Goal: Information Seeking & Learning: Find specific page/section

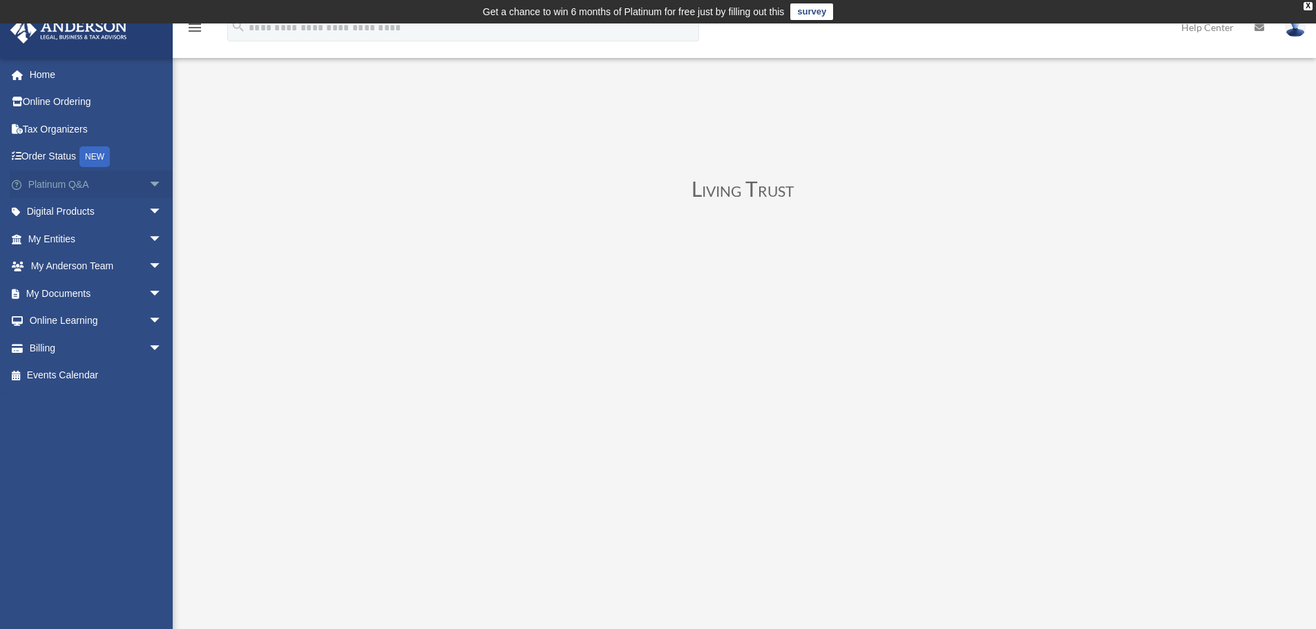
click at [98, 190] on link "Platinum Q&A arrow_drop_down" at bounding box center [96, 185] width 173 height 28
click at [149, 178] on span "arrow_drop_down" at bounding box center [163, 185] width 28 height 28
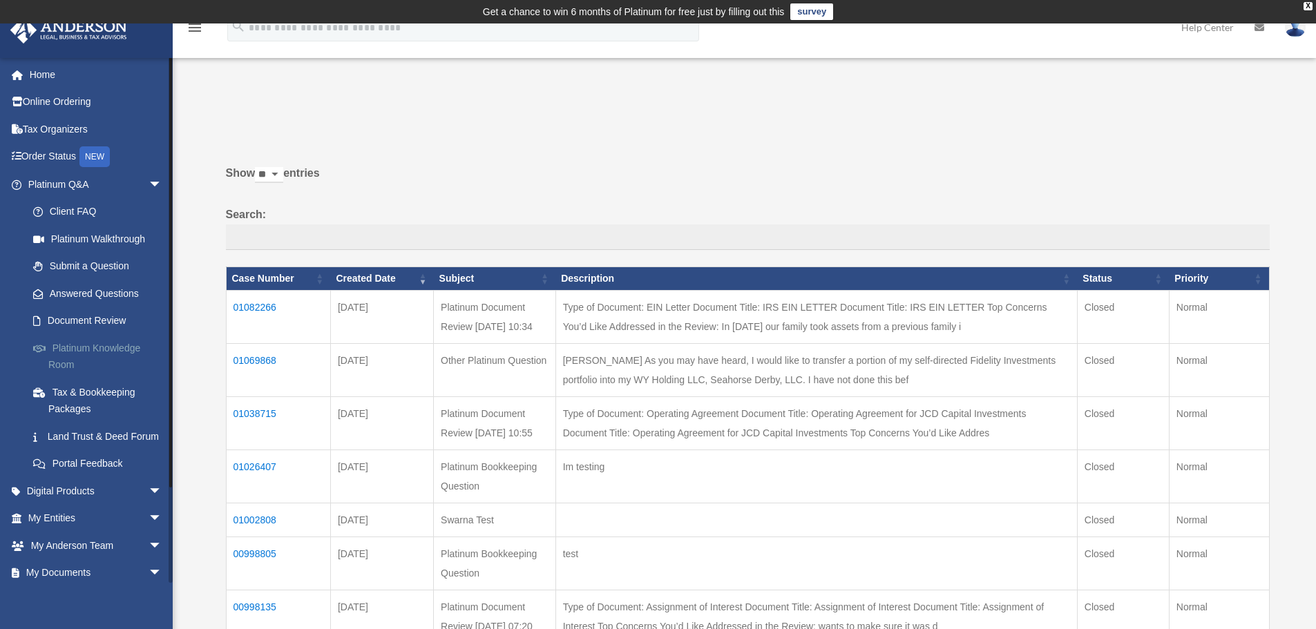
click at [113, 356] on link "Platinum Knowledge Room" at bounding box center [101, 356] width 164 height 44
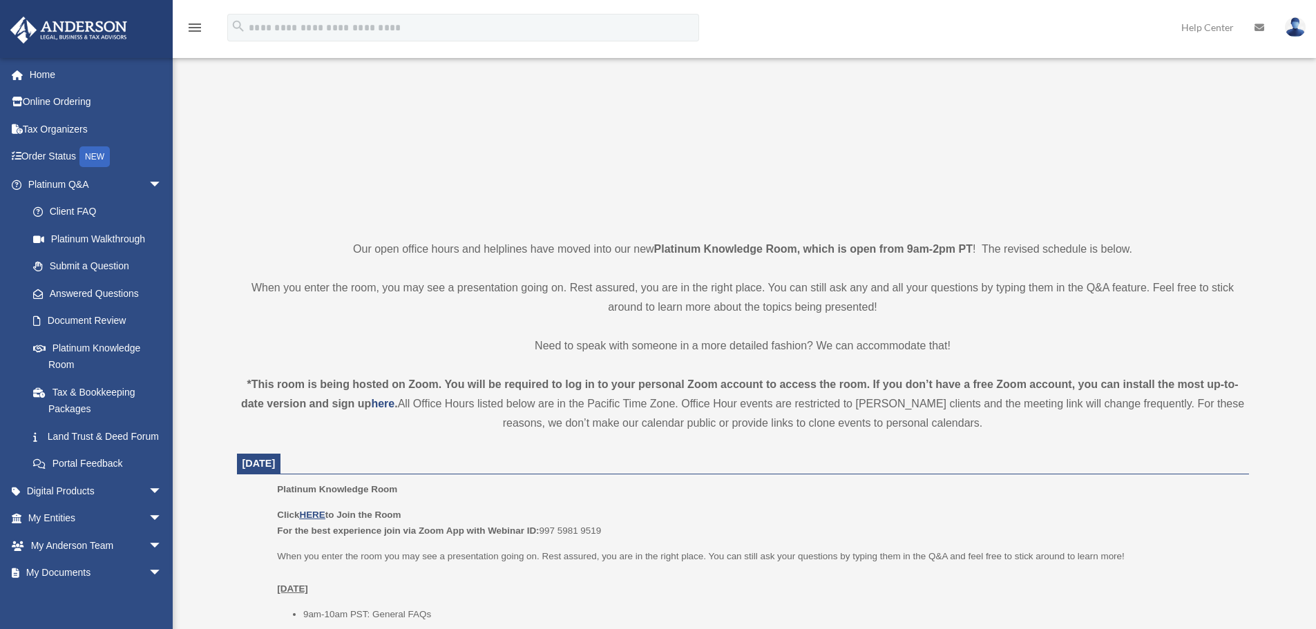
scroll to position [276, 0]
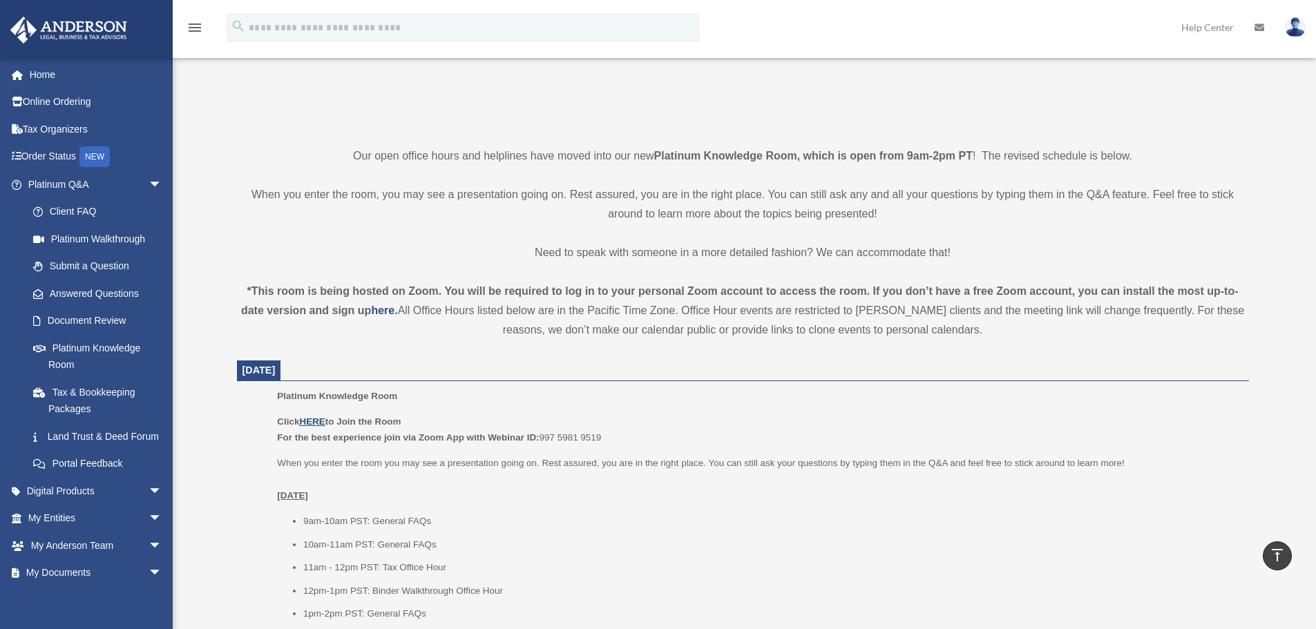
click at [312, 417] on u "HERE" at bounding box center [312, 422] width 26 height 10
click at [309, 421] on u "HERE" at bounding box center [312, 422] width 26 height 10
